Goal: Use online tool/utility: Utilize a website feature to perform a specific function

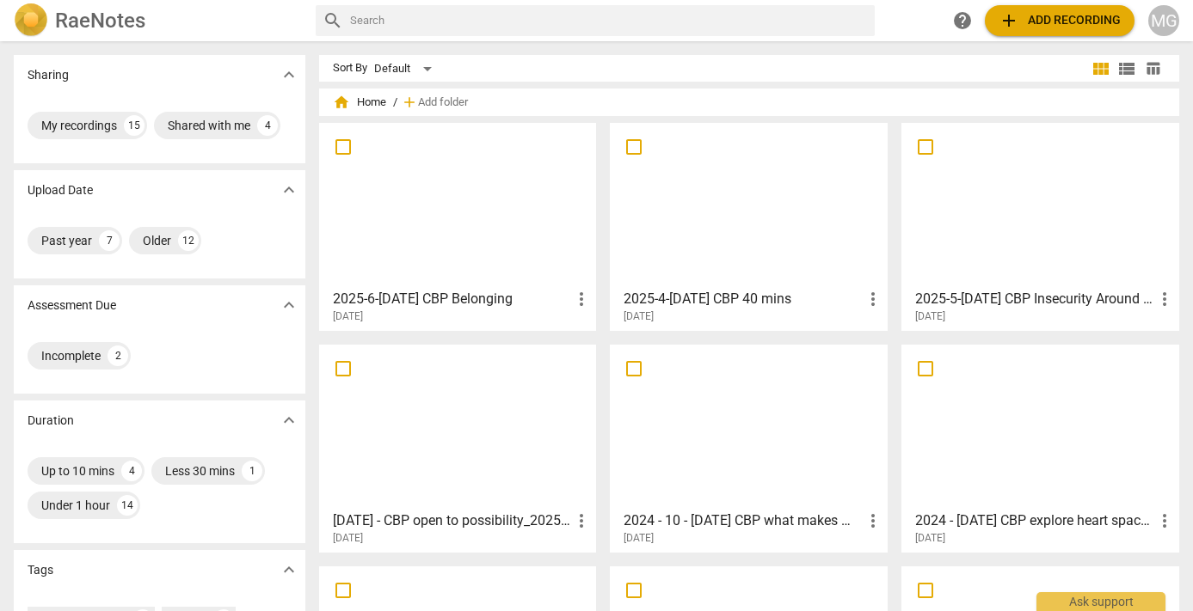
click at [713, 199] on div at bounding box center [749, 205] width 266 height 152
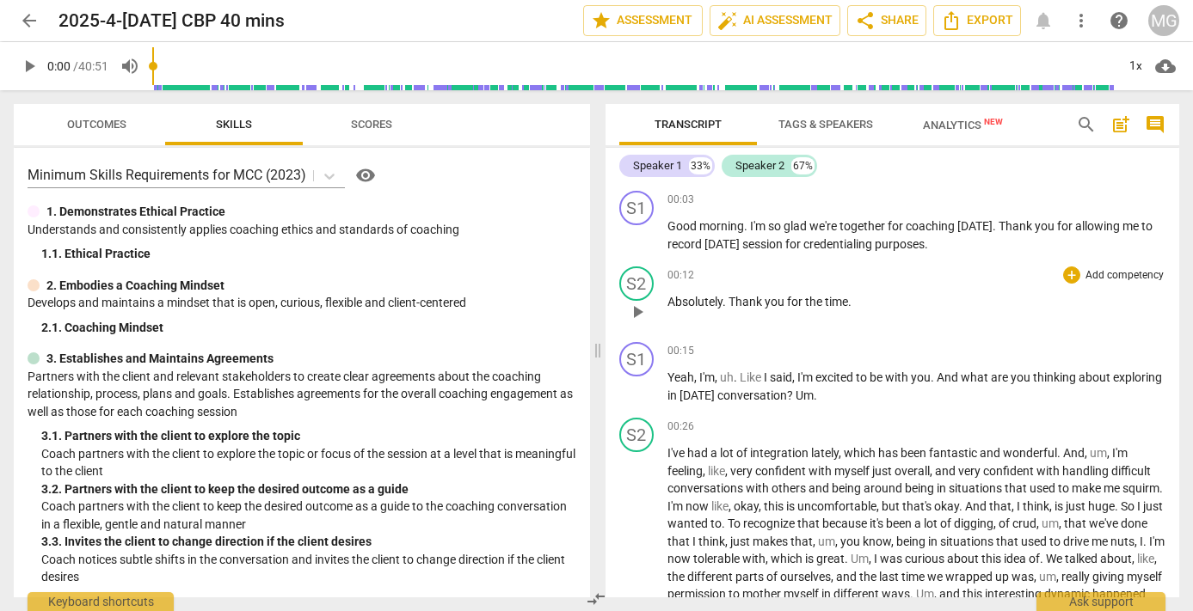
click at [638, 312] on span "play_arrow" at bounding box center [637, 312] width 21 height 21
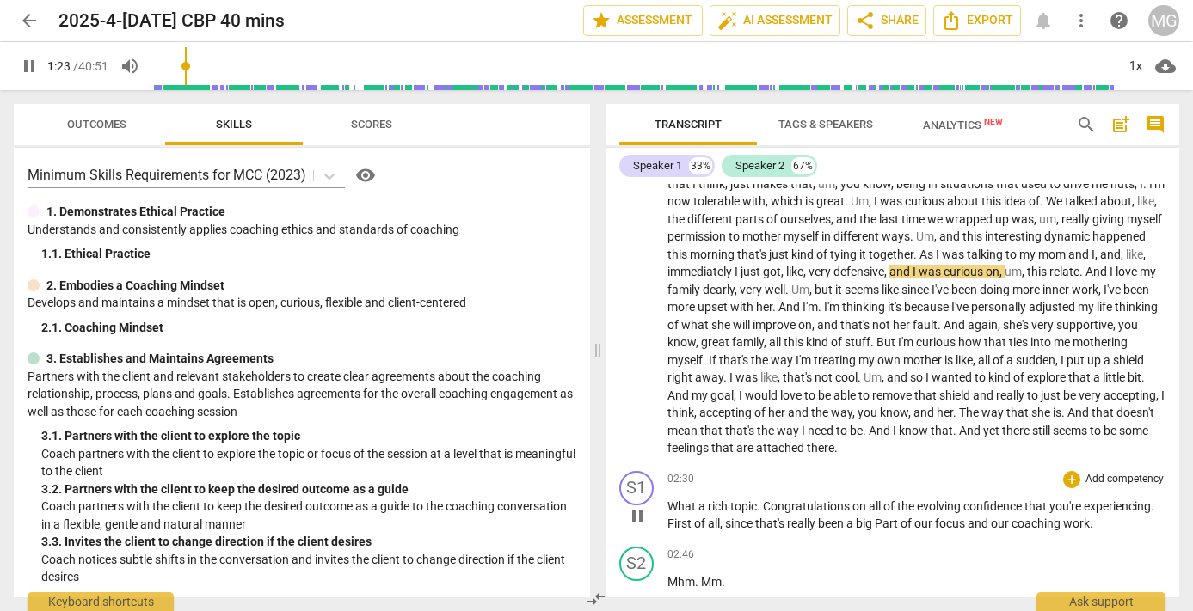
scroll to position [392, 0]
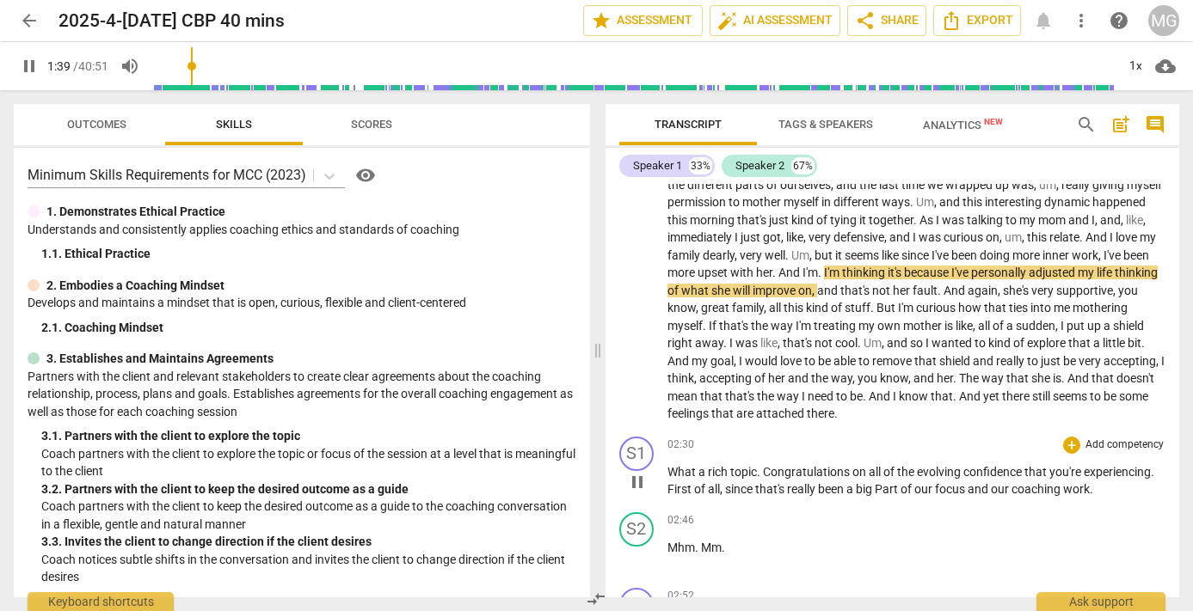
click at [1157, 472] on p "What a rich topic . Congratulations on all of the evolving confidence that you'…" at bounding box center [916, 480] width 499 height 35
type input "101"
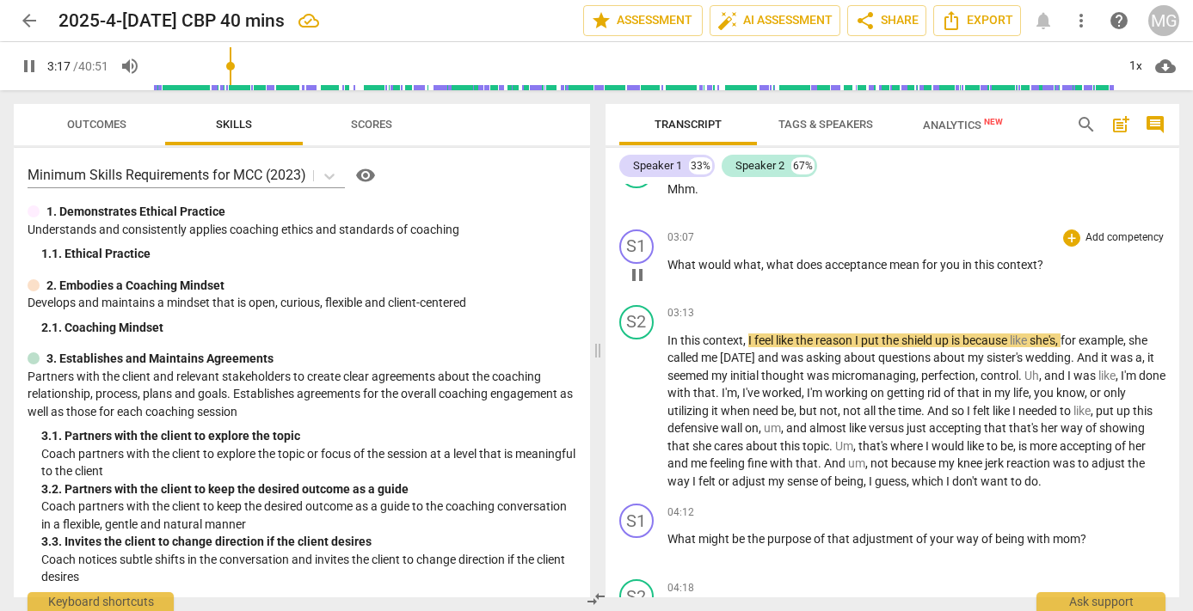
scroll to position [951, 0]
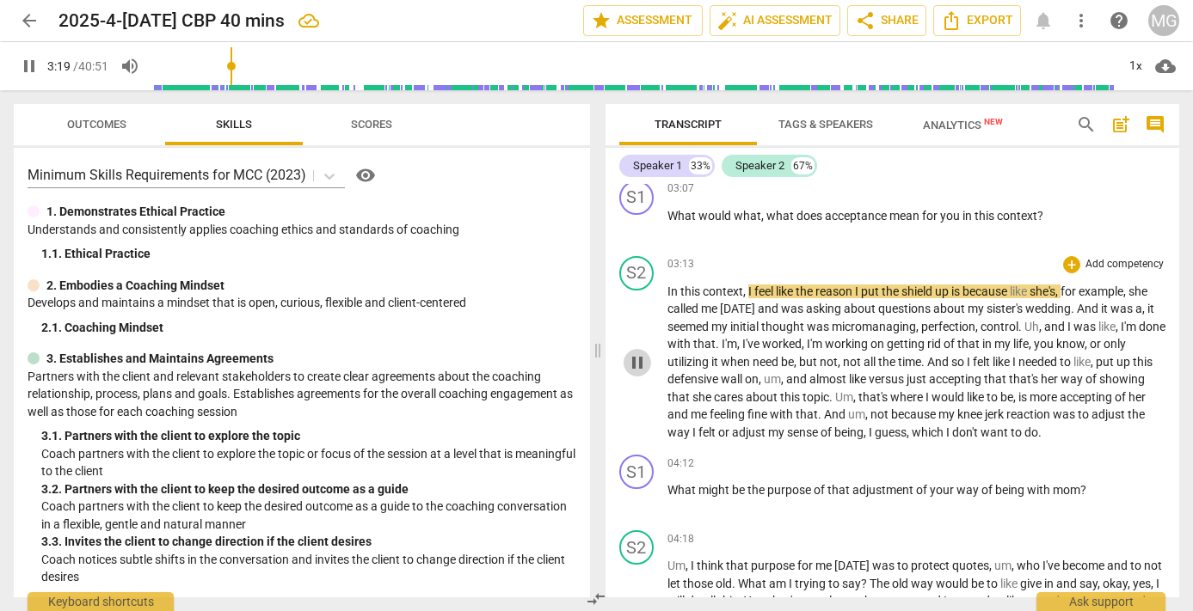
click at [636, 365] on span "pause" at bounding box center [637, 363] width 21 height 21
type input "201"
click at [30, 22] on span "arrow_back" at bounding box center [29, 20] width 21 height 21
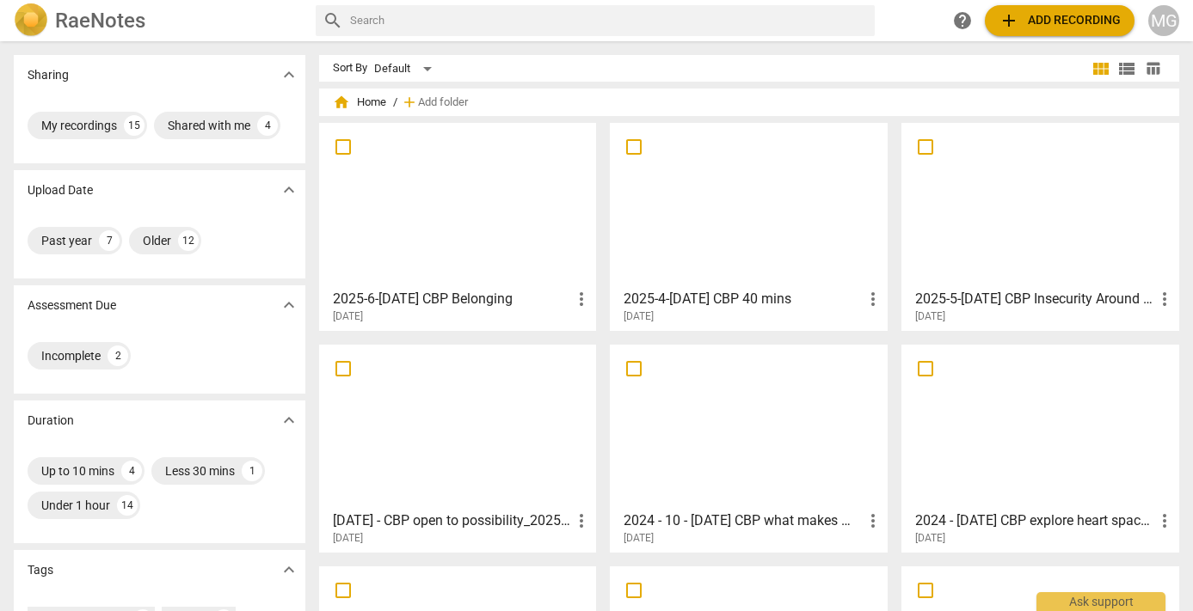
click at [1061, 19] on span "add Add recording" at bounding box center [1059, 20] width 122 height 21
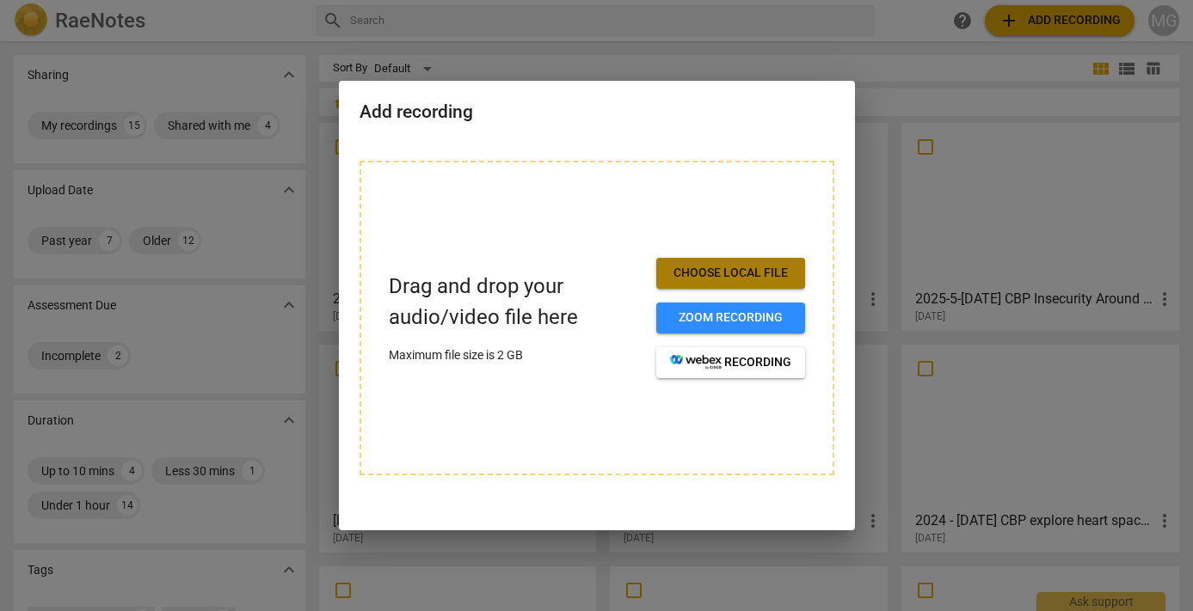
click at [766, 270] on span "Choose local file" at bounding box center [730, 273] width 121 height 17
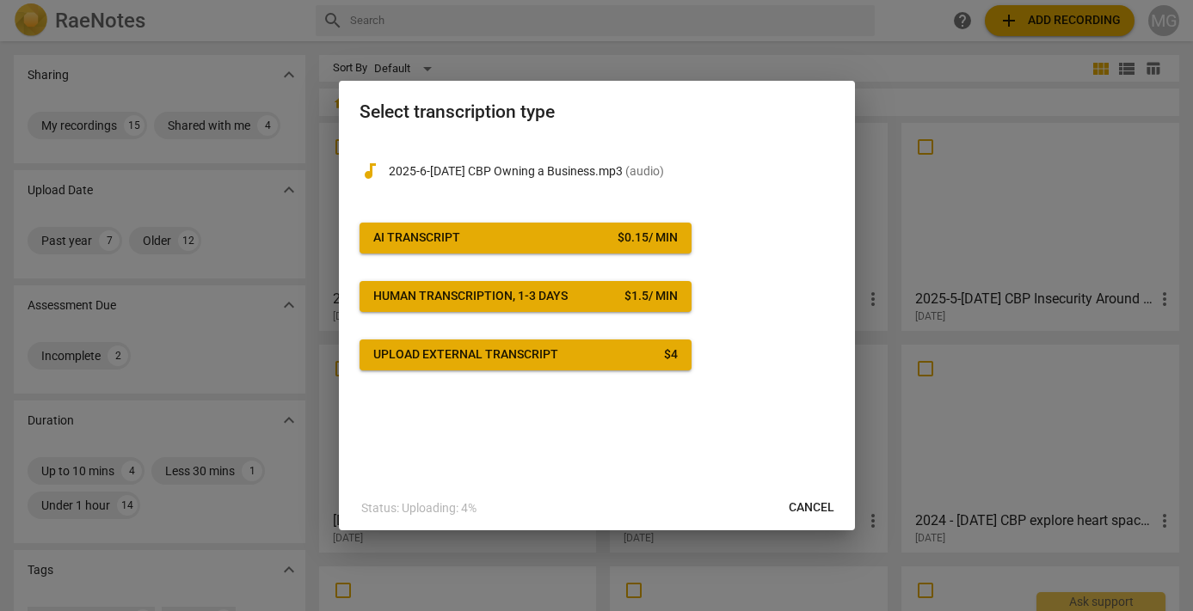
click at [640, 233] on div "$ 0.15 / min" at bounding box center [647, 238] width 60 height 17
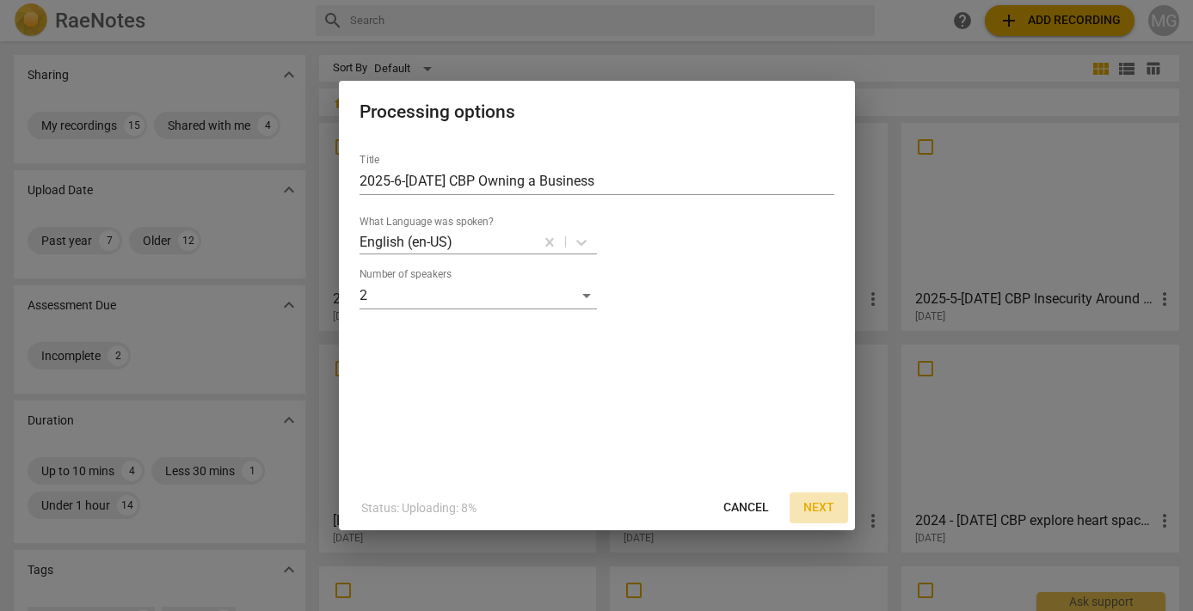
click at [820, 509] on span "Next" at bounding box center [818, 508] width 31 height 17
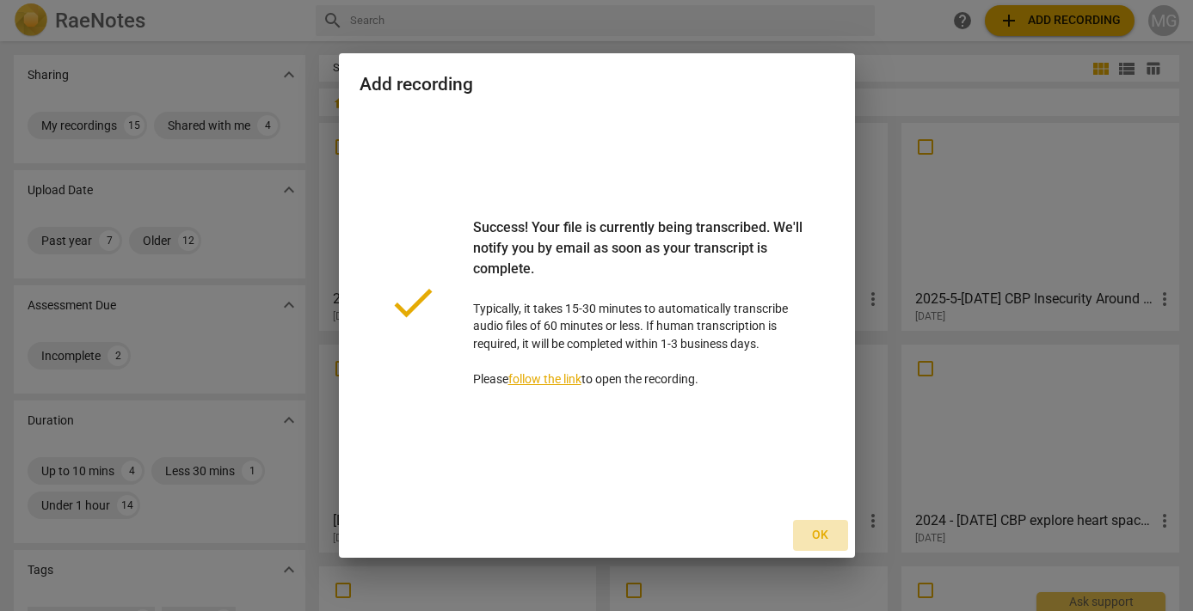
click at [820, 539] on span "Ok" at bounding box center [821, 535] width 28 height 17
